Goal: Obtain resource: Obtain resource

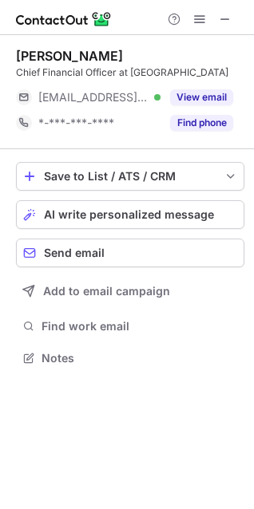
scroll to position [347, 254]
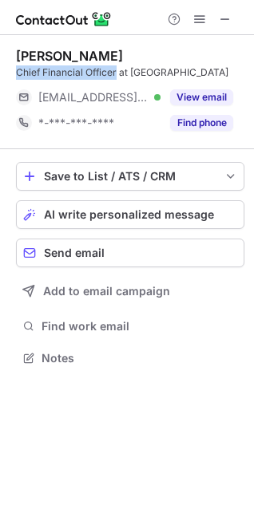
drag, startPoint x: 117, startPoint y: 69, endPoint x: 10, endPoint y: 72, distance: 107.0
click at [10, 72] on div "Michelle Monhollon Chief Financial Officer at Lincoln Surgical Hospital ***@lin…" at bounding box center [127, 208] width 254 height 347
copy div "Chief Financial Officer"
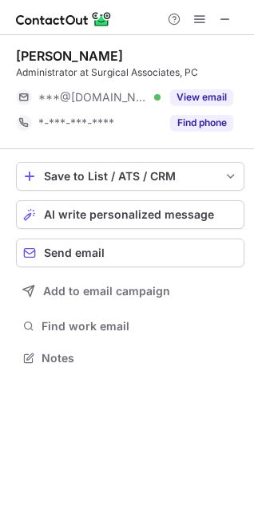
scroll to position [347, 254]
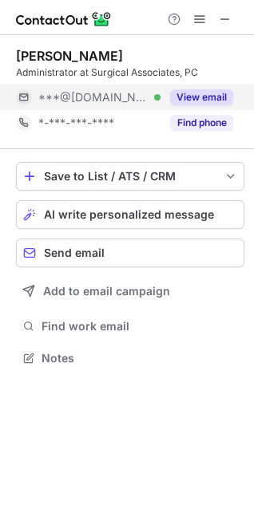
click at [180, 99] on button "View email" at bounding box center [201, 97] width 63 height 16
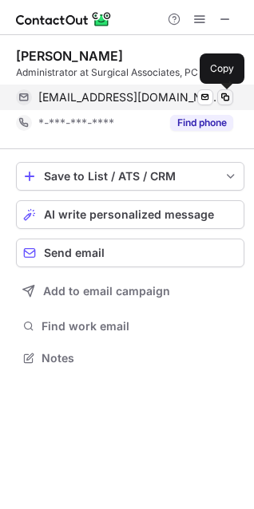
click at [220, 97] on span at bounding box center [225, 97] width 13 height 13
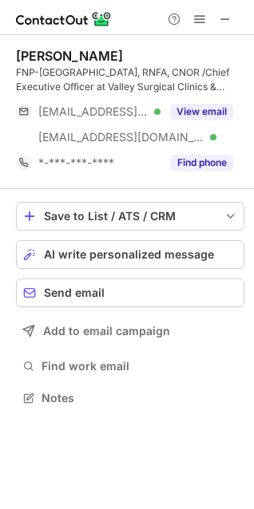
scroll to position [387, 254]
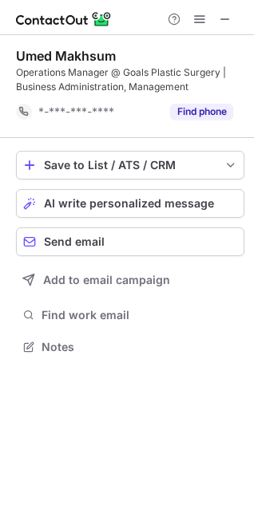
scroll to position [336, 254]
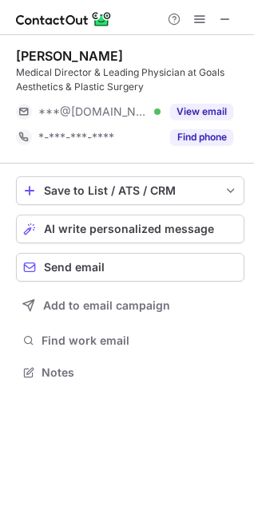
scroll to position [362, 254]
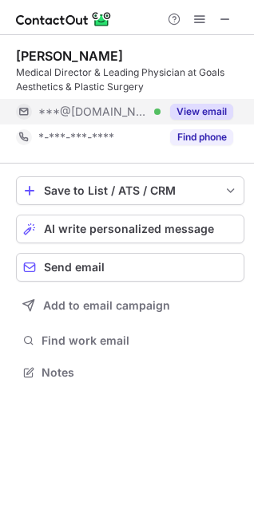
click at [206, 103] on div "View email" at bounding box center [197, 112] width 73 height 26
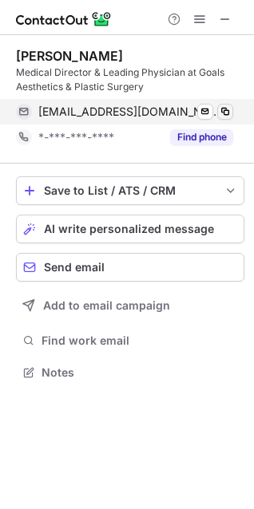
click at [231, 110] on span at bounding box center [225, 111] width 13 height 13
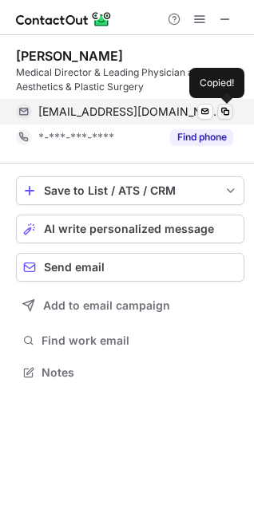
click at [228, 110] on span at bounding box center [225, 111] width 13 height 13
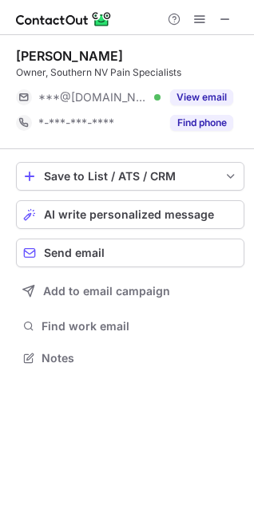
scroll to position [347, 254]
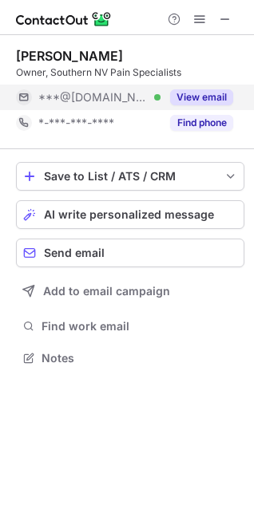
click at [210, 97] on button "View email" at bounding box center [201, 97] width 63 height 16
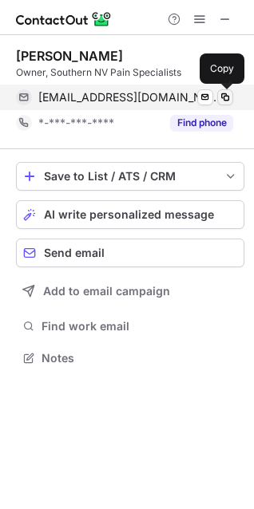
click at [223, 96] on span at bounding box center [225, 97] width 13 height 13
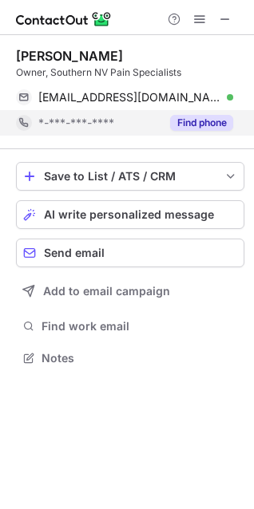
click at [194, 124] on button "Find phone" at bounding box center [201, 123] width 63 height 16
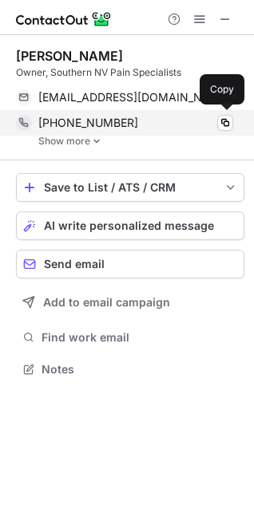
scroll to position [359, 254]
drag, startPoint x: 126, startPoint y: 120, endPoint x: 40, endPoint y: 113, distance: 86.5
click at [40, 113] on div "+17023765649 Copy" at bounding box center [124, 123] width 217 height 26
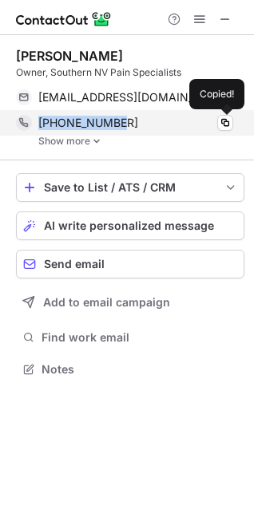
copy span "+17023765649"
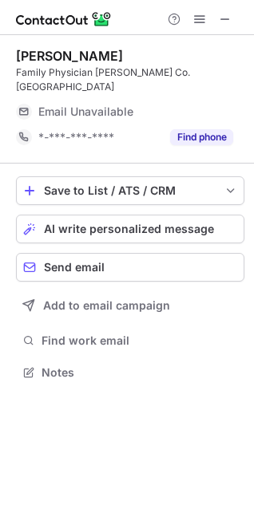
scroll to position [347, 254]
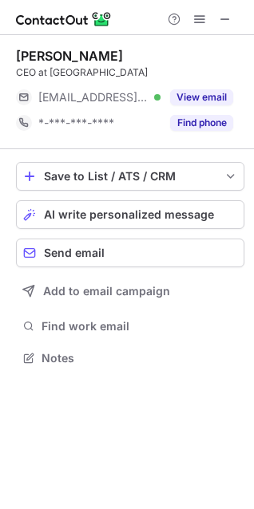
scroll to position [347, 254]
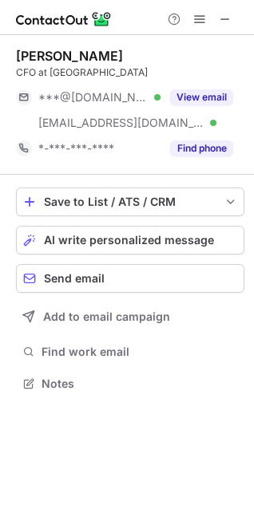
scroll to position [373, 254]
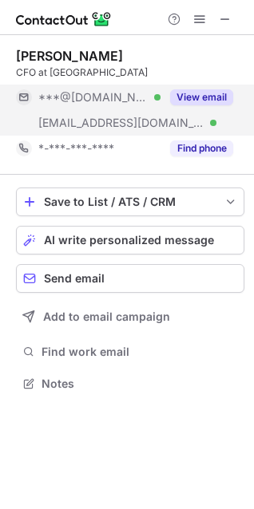
click at [196, 98] on button "View email" at bounding box center [201, 97] width 63 height 16
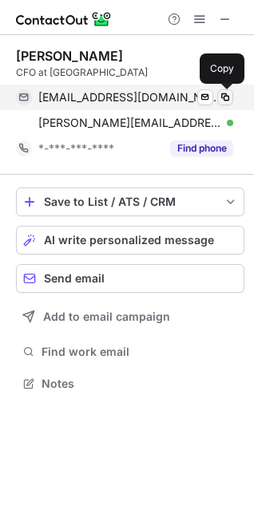
click at [224, 95] on span at bounding box center [225, 97] width 13 height 13
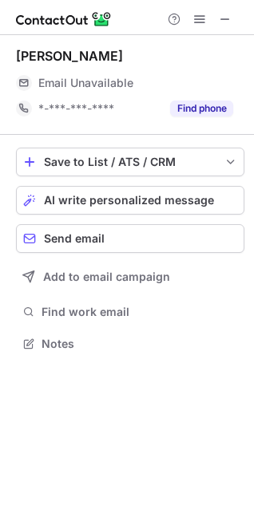
scroll to position [333, 254]
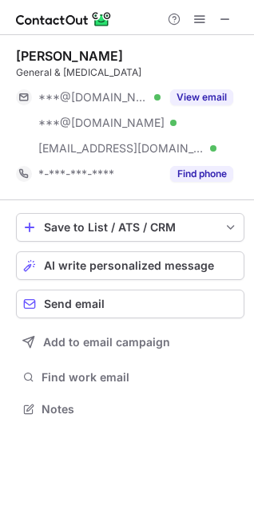
scroll to position [398, 254]
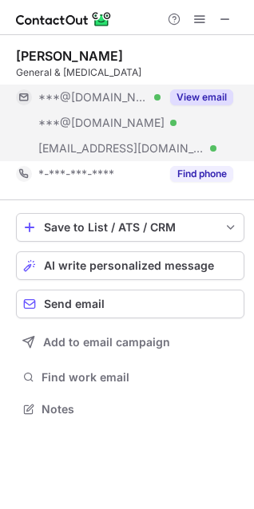
click at [213, 88] on div "View email" at bounding box center [197, 98] width 73 height 26
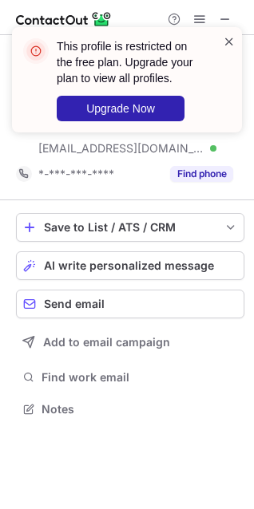
click at [228, 41] on span at bounding box center [229, 42] width 13 height 16
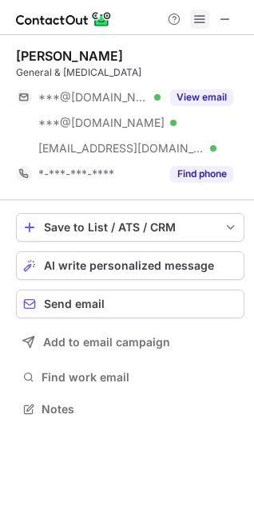
click at [202, 18] on span at bounding box center [199, 19] width 13 height 13
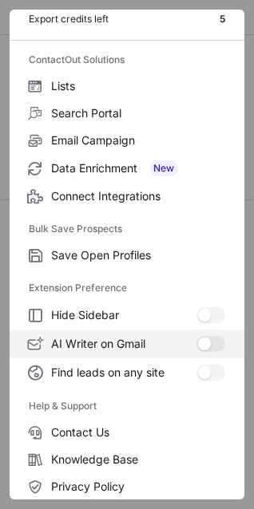
scroll to position [156, 0]
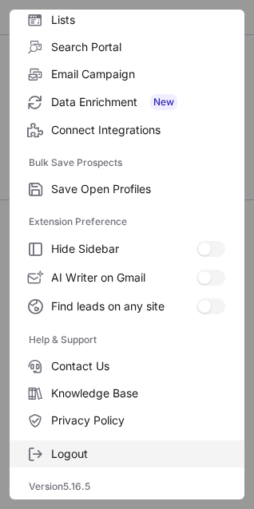
click at [65, 446] on label "Logout" at bounding box center [127, 454] width 235 height 27
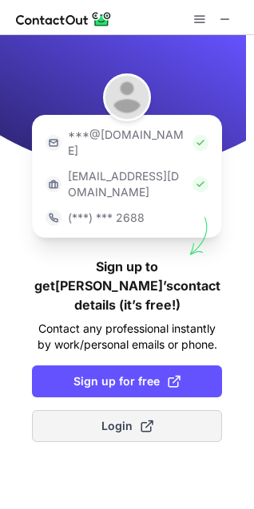
click at [130, 418] on span "Login" at bounding box center [127, 426] width 52 height 16
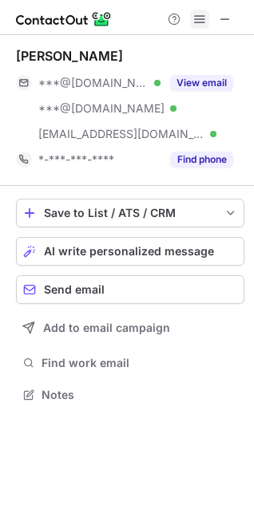
scroll to position [384, 254]
click at [196, 23] on span at bounding box center [199, 19] width 13 height 13
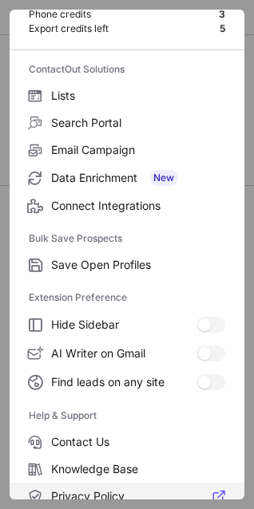
scroll to position [156, 0]
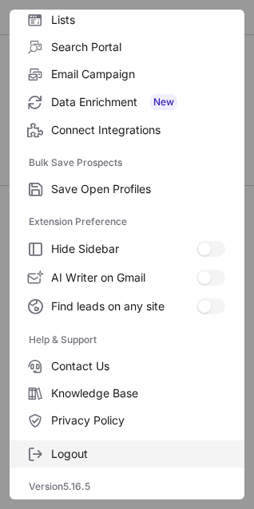
click at [85, 447] on span "Logout" at bounding box center [138, 454] width 174 height 14
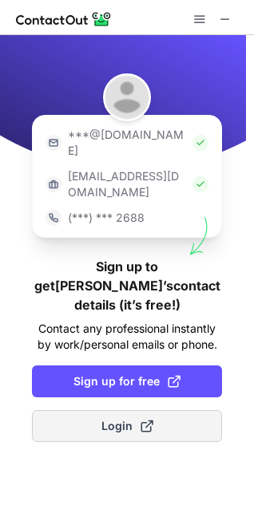
click at [127, 418] on span "Login" at bounding box center [127, 426] width 52 height 16
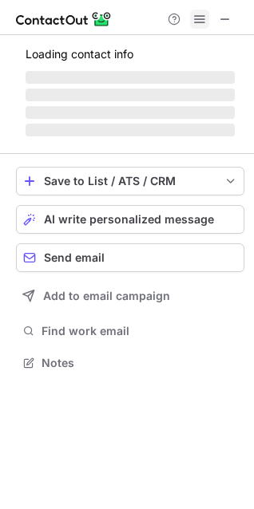
scroll to position [384, 254]
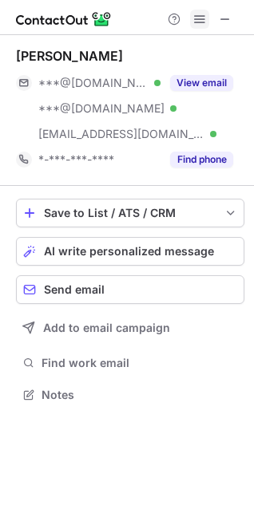
click at [199, 21] on span at bounding box center [199, 19] width 13 height 13
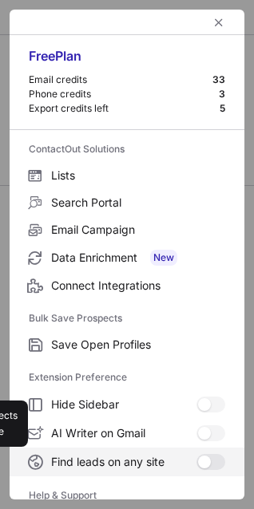
scroll to position [156, 0]
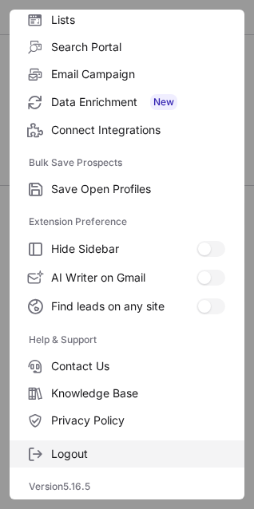
click at [81, 446] on label "Logout" at bounding box center [127, 454] width 235 height 27
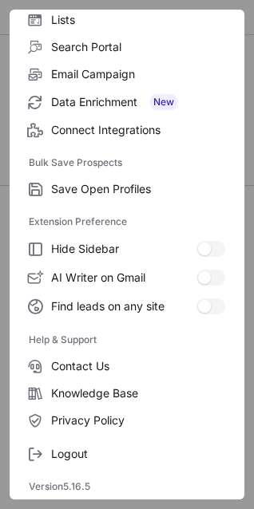
scroll to position [0, 0]
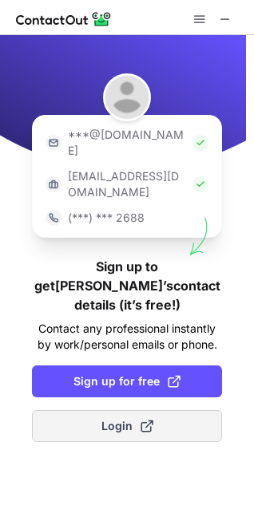
click at [119, 418] on span "Login" at bounding box center [127, 426] width 52 height 16
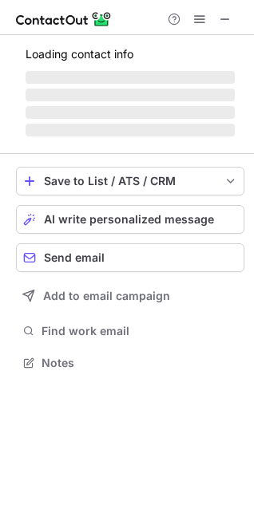
scroll to position [384, 254]
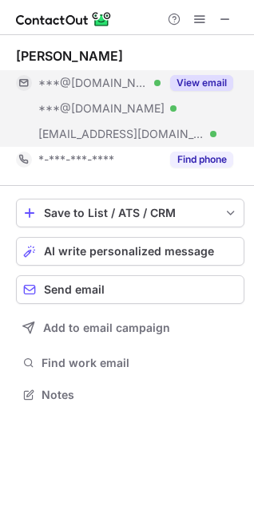
click at [196, 81] on button "View email" at bounding box center [201, 83] width 63 height 16
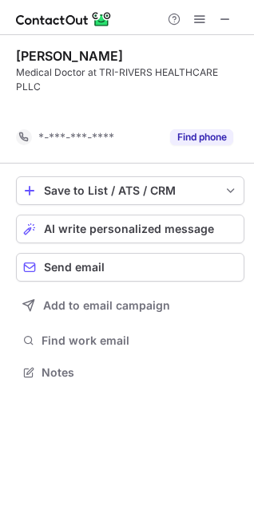
scroll to position [322, 254]
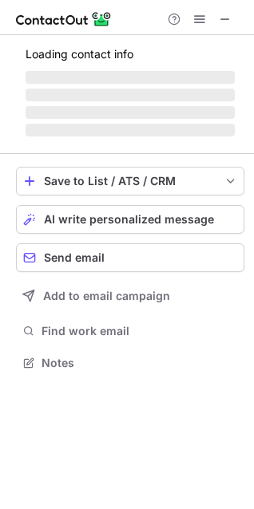
scroll to position [352, 254]
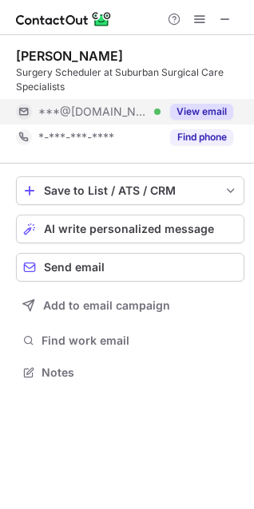
click at [197, 109] on button "View email" at bounding box center [201, 112] width 63 height 16
